Goal: Information Seeking & Learning: Learn about a topic

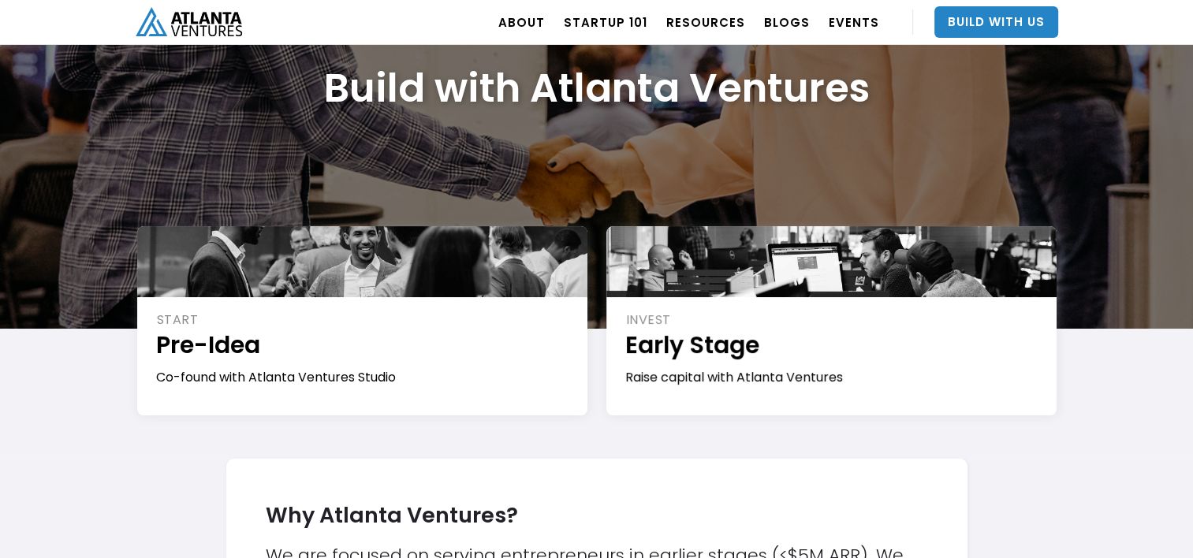
scroll to position [128, 0]
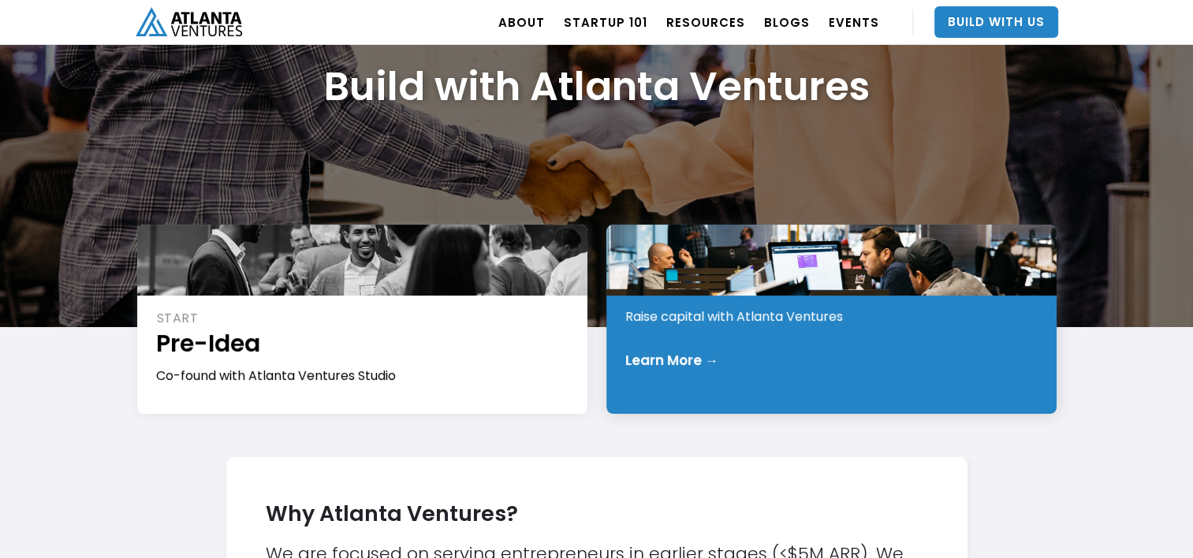
click at [769, 363] on div "Learn More →" at bounding box center [832, 360] width 414 height 16
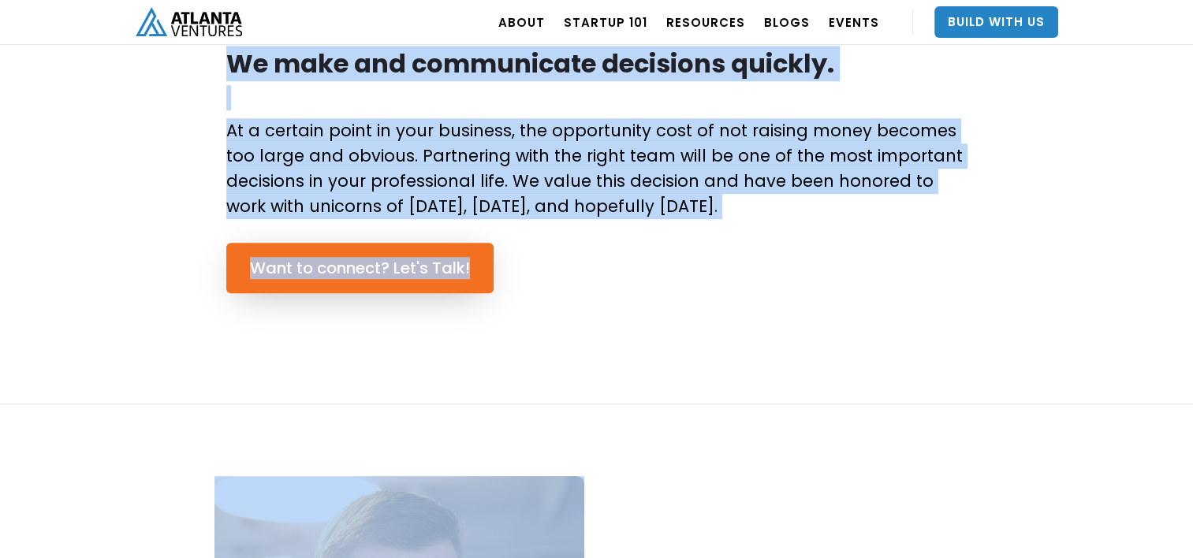
scroll to position [1225, 0]
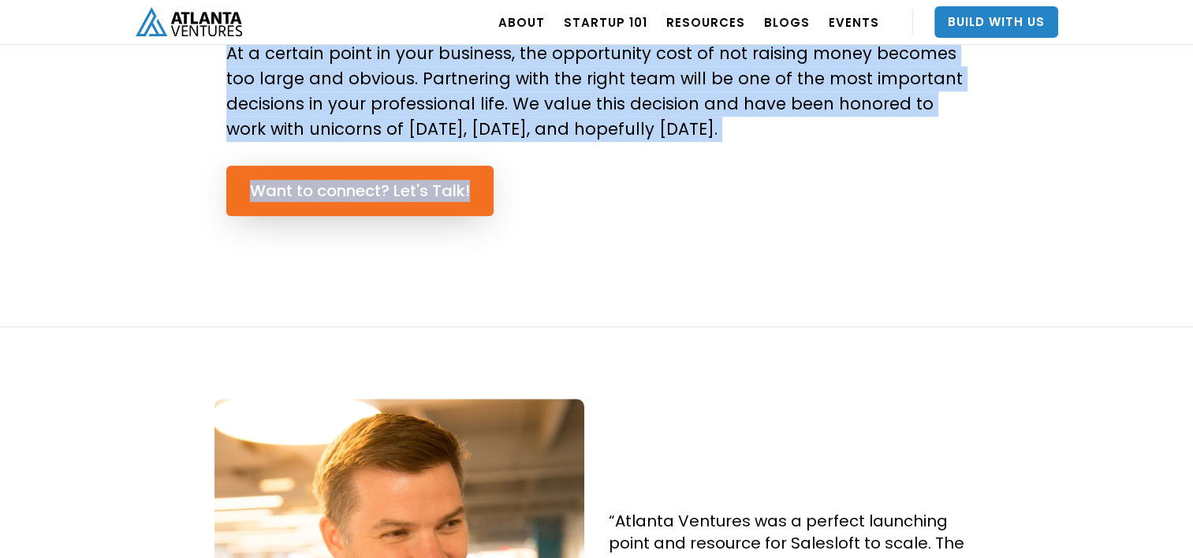
drag, startPoint x: 423, startPoint y: 173, endPoint x: 880, endPoint y: 237, distance: 461.7
click at [880, 237] on body ". Loading. . . ABOUT OUR STORY TEAM Job Board PORTFOLIO Startup 101 RESOURCES T…" at bounding box center [596, 241] width 1193 height 2932
copy body "Loremip dol Sitametcon? Adip >39 elitseddoeiu, temporinci, utlabo etdolorem? ‍ …"
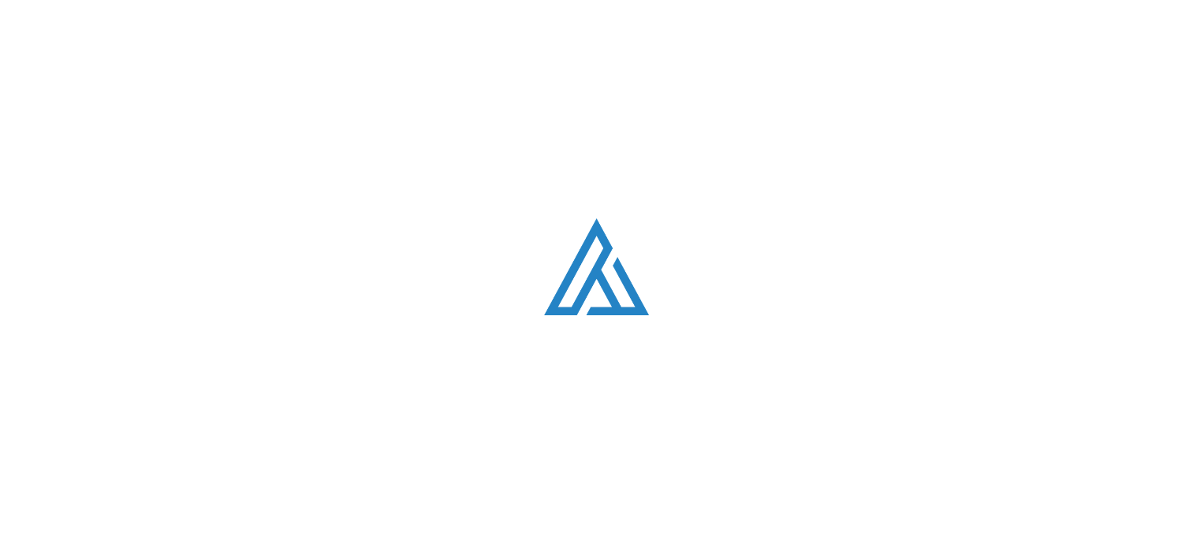
scroll to position [128, 0]
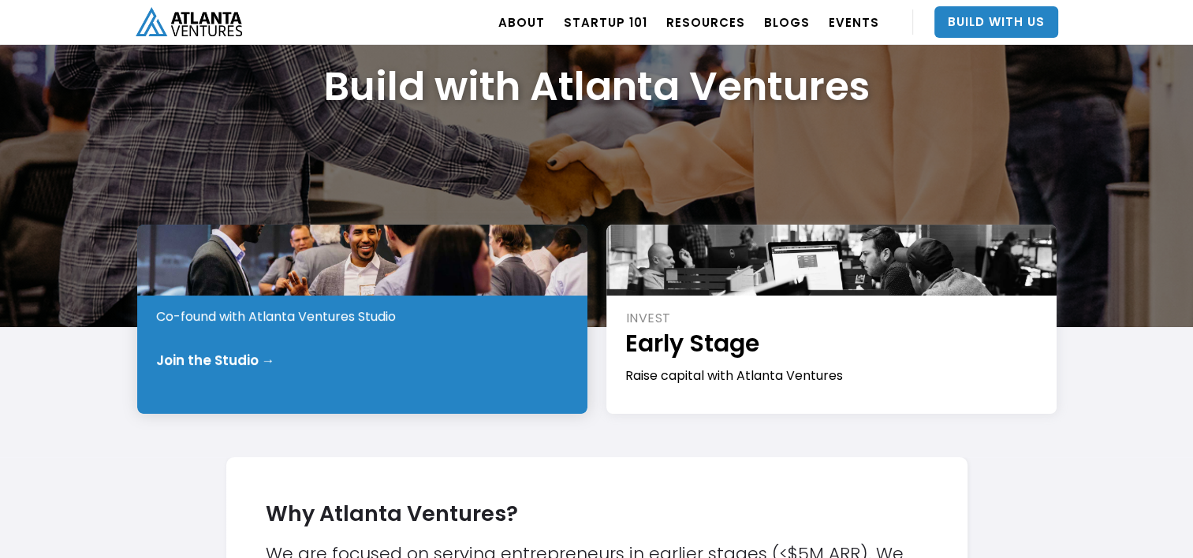
click at [233, 347] on div "START Pre-Idea Co-found with Atlanta Ventures Studio Join the Studio →" at bounding box center [362, 319] width 450 height 189
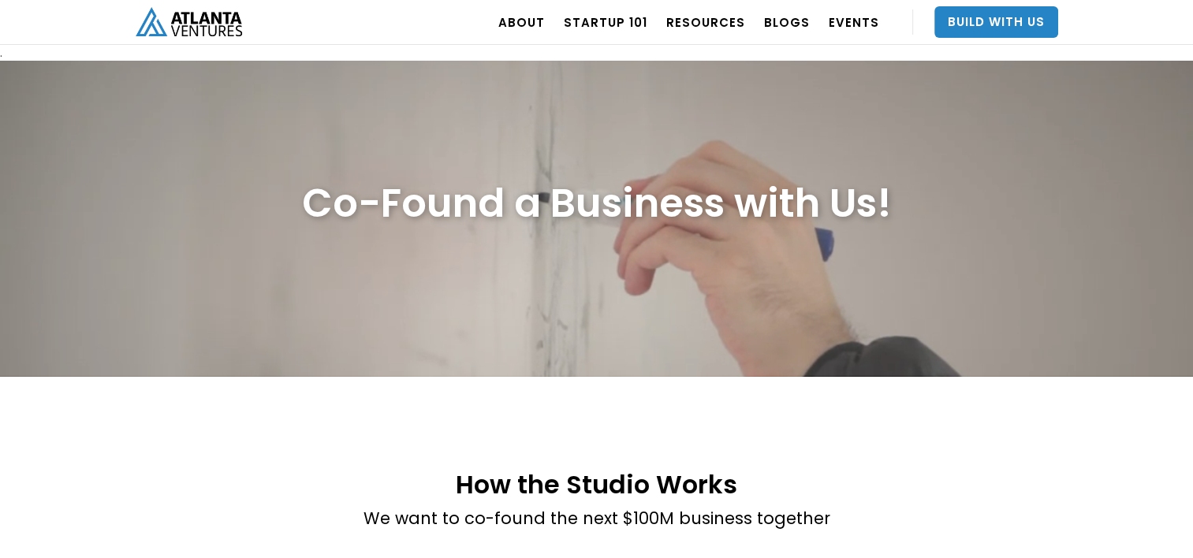
click at [200, 28] on img "home" at bounding box center [189, 21] width 106 height 29
